Goal: Obtain resource: Obtain resource

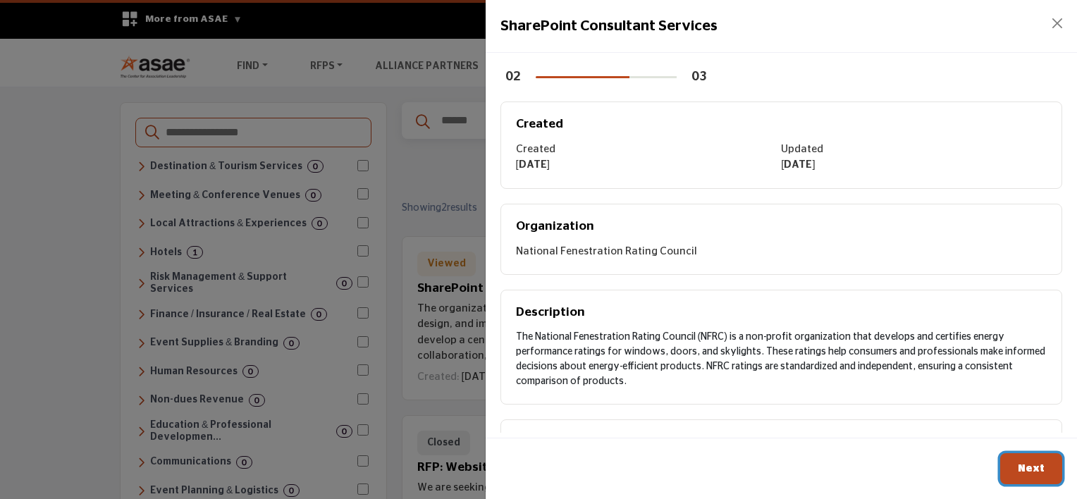
click at [1031, 469] on span "Next" at bounding box center [1031, 468] width 27 height 11
click at [1025, 465] on span "Next" at bounding box center [1031, 468] width 27 height 11
click at [1058, 23] on button "Close" at bounding box center [1058, 23] width 20 height 20
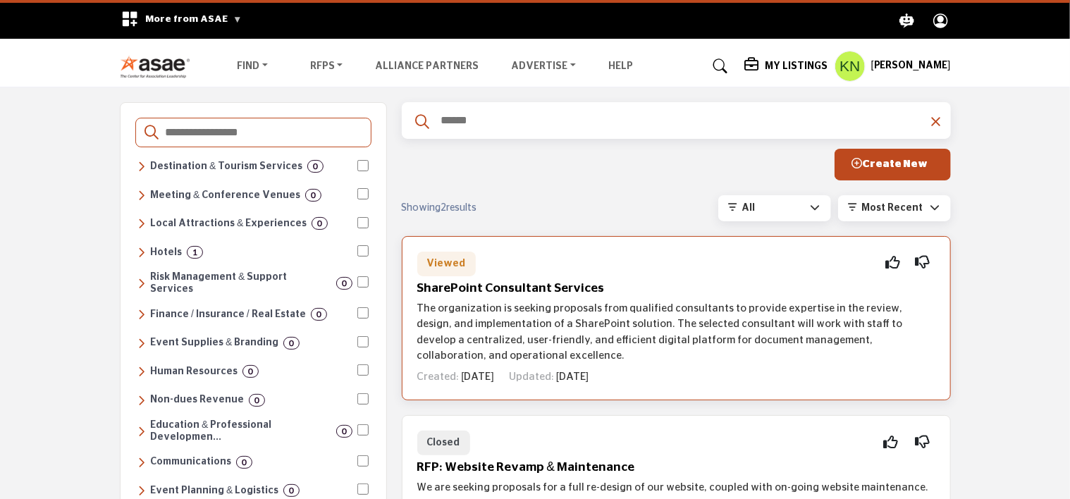
click at [448, 263] on span "Viewed" at bounding box center [446, 264] width 39 height 10
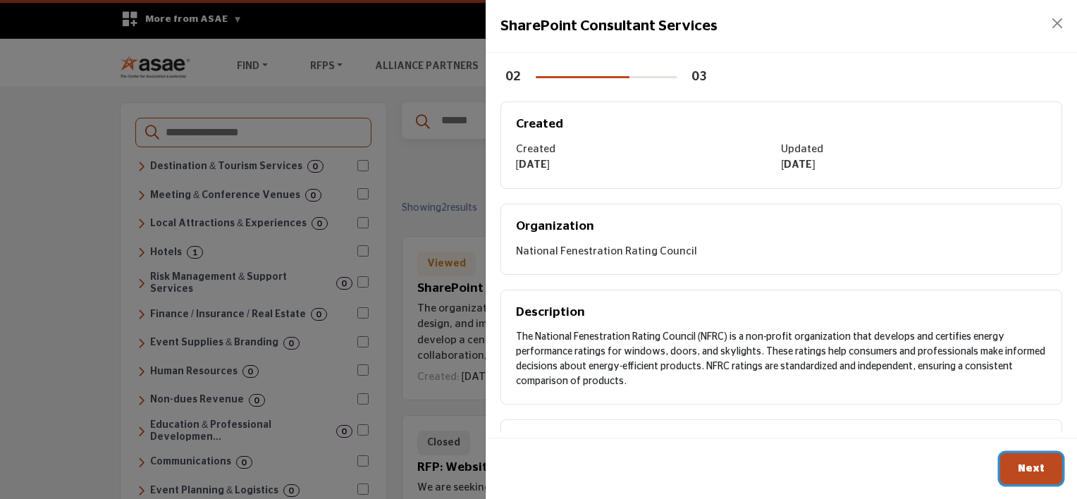
click at [1031, 474] on button "Next" at bounding box center [1031, 469] width 62 height 32
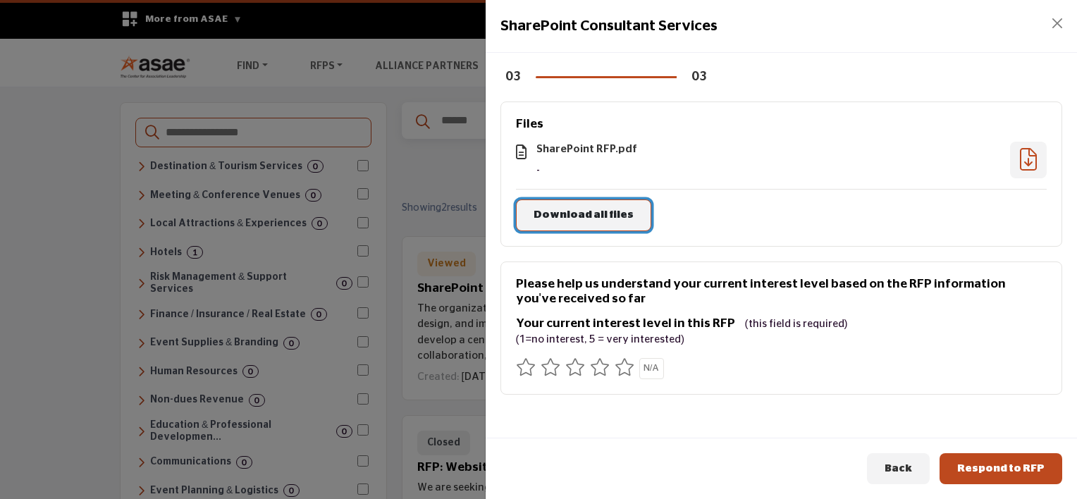
click at [572, 212] on span "Download all files" at bounding box center [584, 214] width 100 height 11
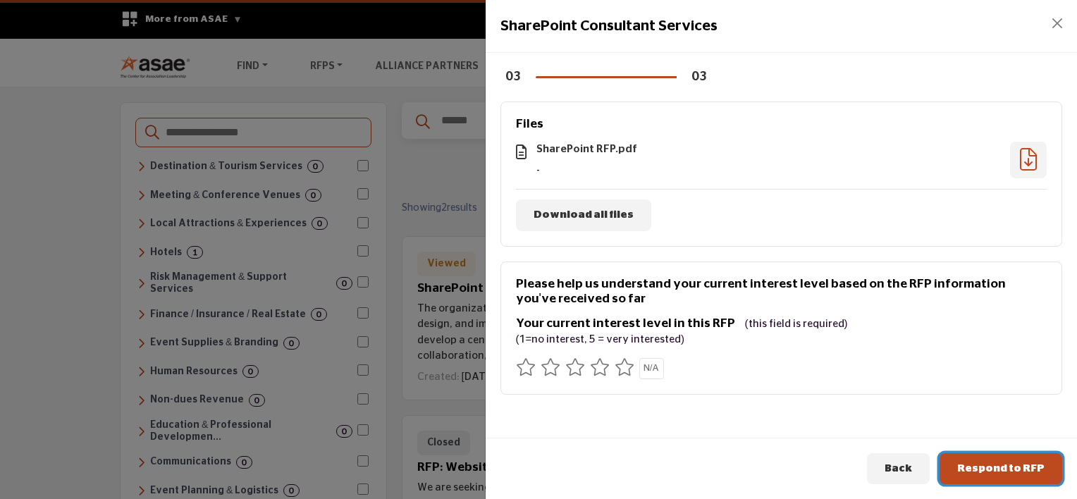
click at [1016, 472] on span "Respond to RFP" at bounding box center [1000, 468] width 87 height 11
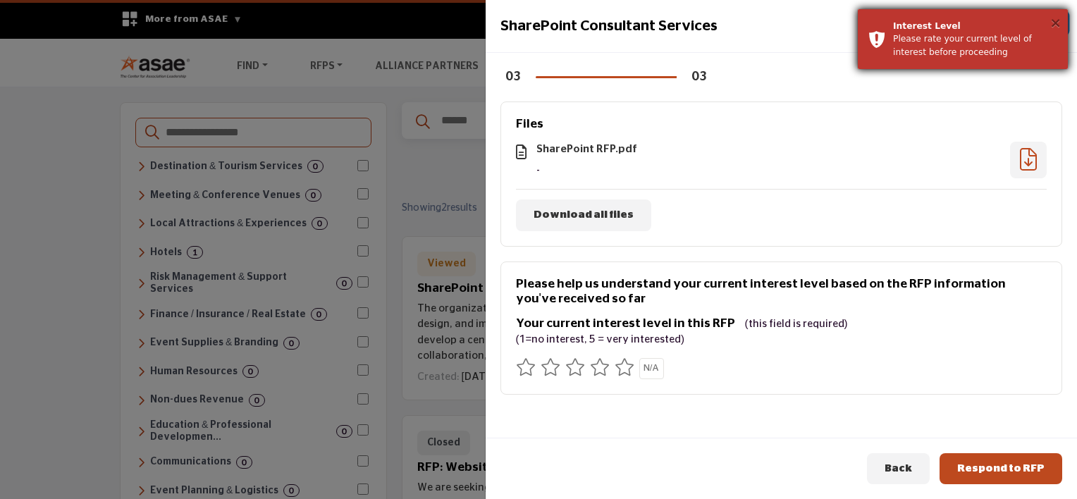
click at [1056, 23] on button "×" at bounding box center [1056, 23] width 12 height 14
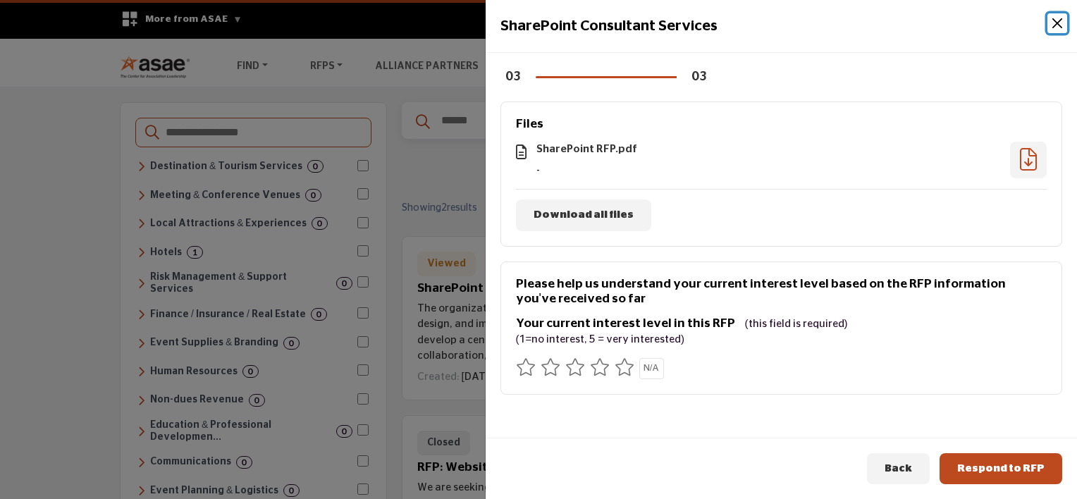
click at [1058, 25] on button "Close" at bounding box center [1058, 23] width 20 height 20
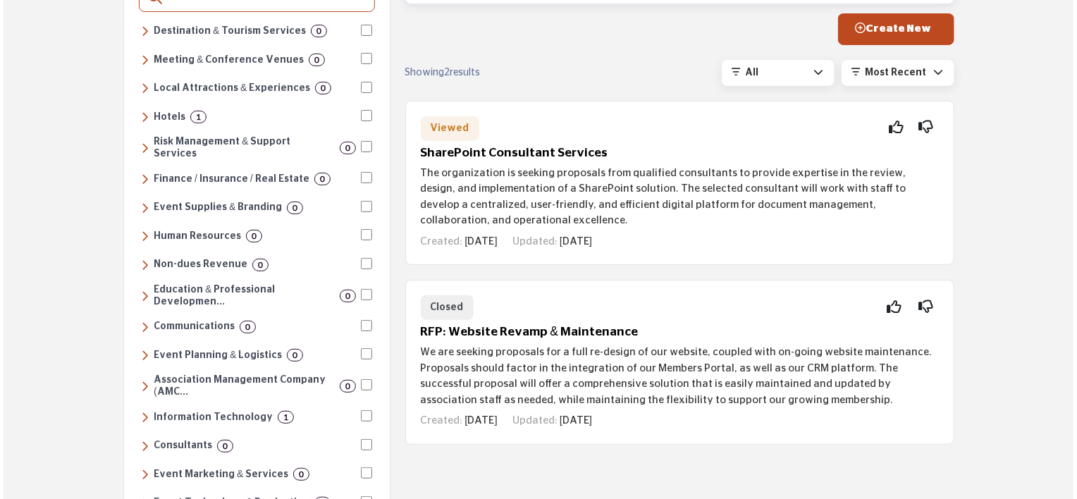
scroll to position [137, 0]
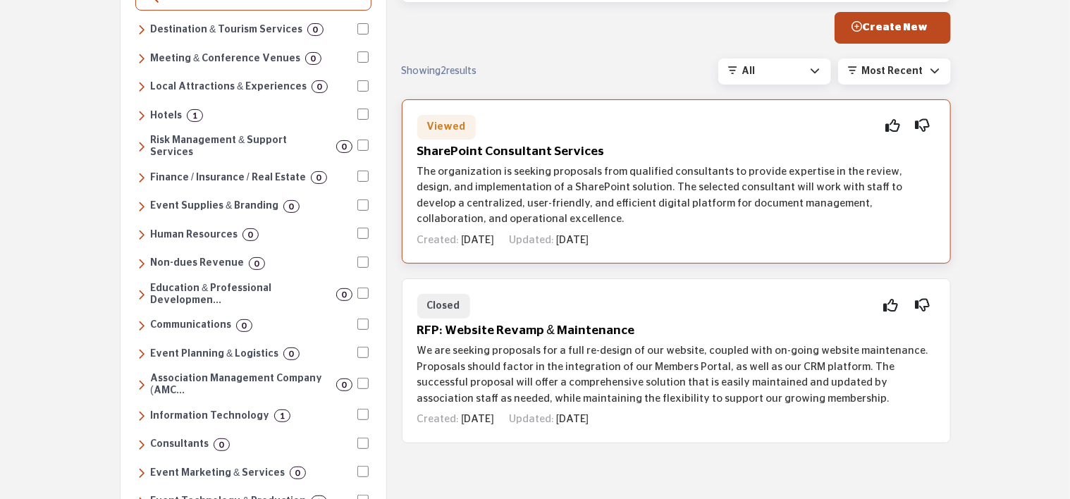
click at [510, 150] on h5 "SharePoint Consultant Services" at bounding box center [676, 152] width 518 height 15
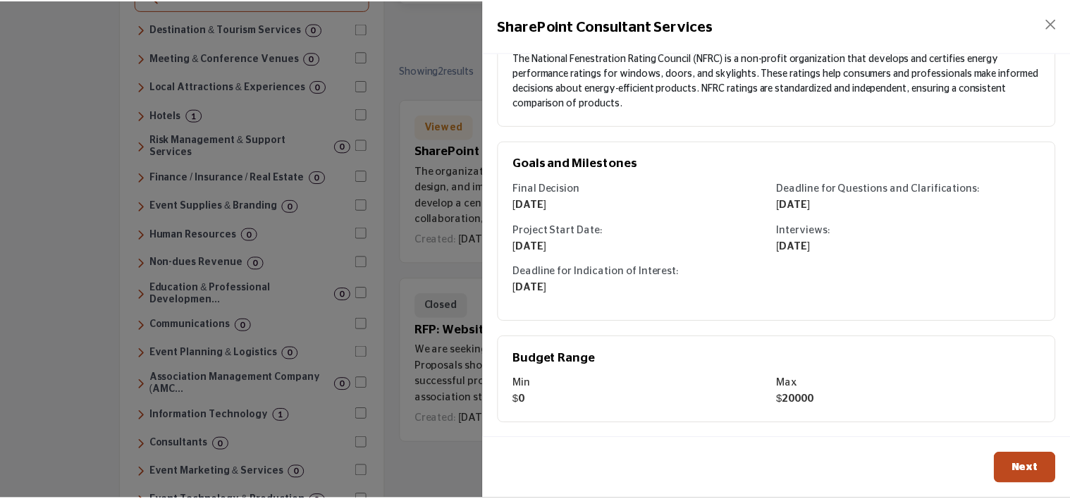
scroll to position [282, 0]
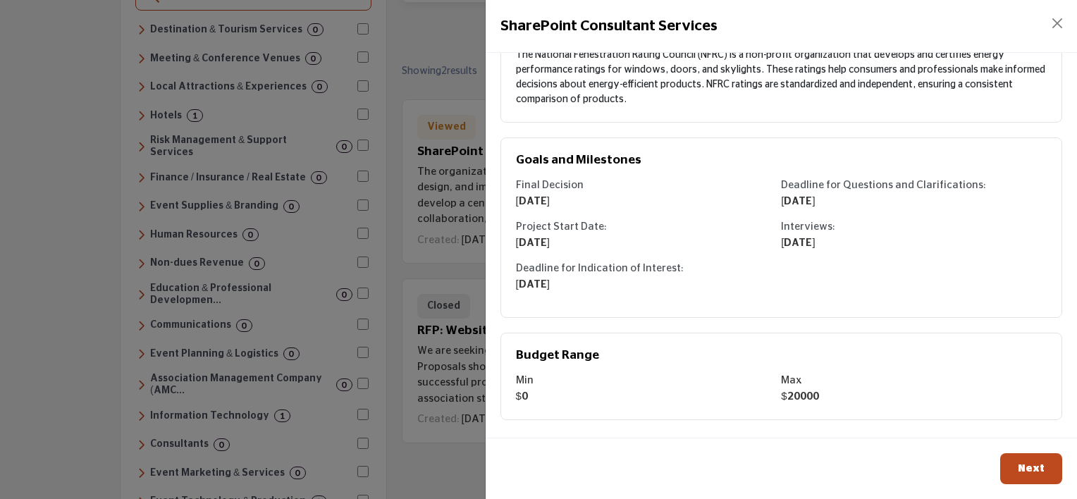
drag, startPoint x: 515, startPoint y: 154, endPoint x: 762, endPoint y: 315, distance: 294.5
click at [762, 315] on div "Goals and Milestones Final Decision [DATE] Deadline for Questions and Clarifica…" at bounding box center [782, 227] width 562 height 180
copy div "Goals and Milestones Final Decision [DATE] Deadline for Questions and Clarifica…"
